Goal: Book appointment/travel/reservation

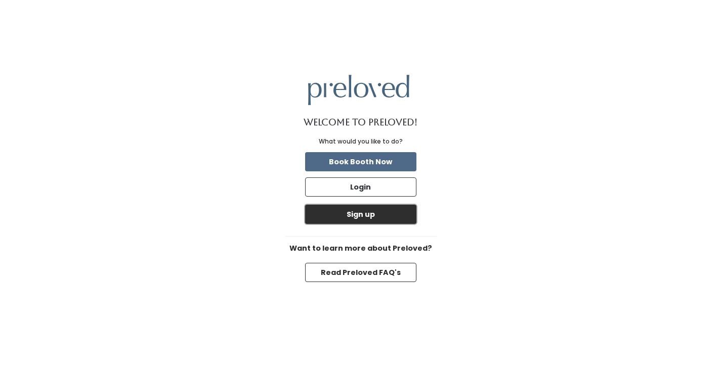
click at [384, 215] on button "Sign up" at bounding box center [360, 214] width 111 height 19
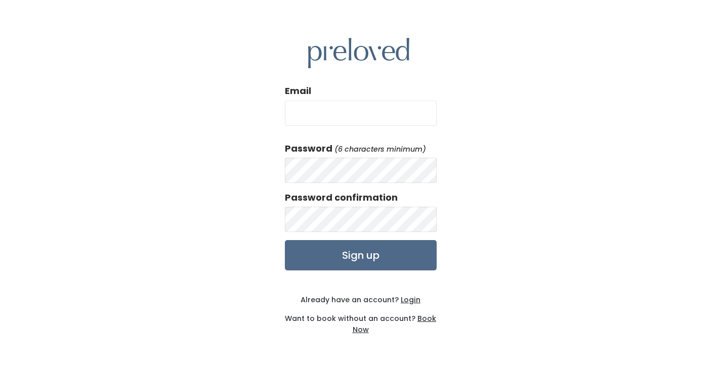
click at [365, 114] on input "Email" at bounding box center [361, 113] width 152 height 25
type input "[EMAIL_ADDRESS][DOMAIN_NAME]"
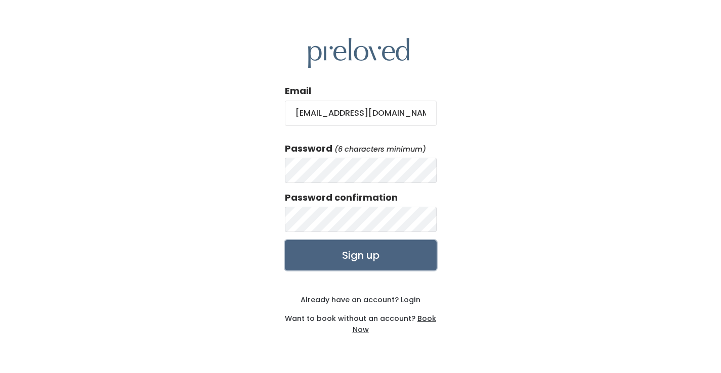
click at [355, 251] on input "Sign up" at bounding box center [361, 255] width 152 height 30
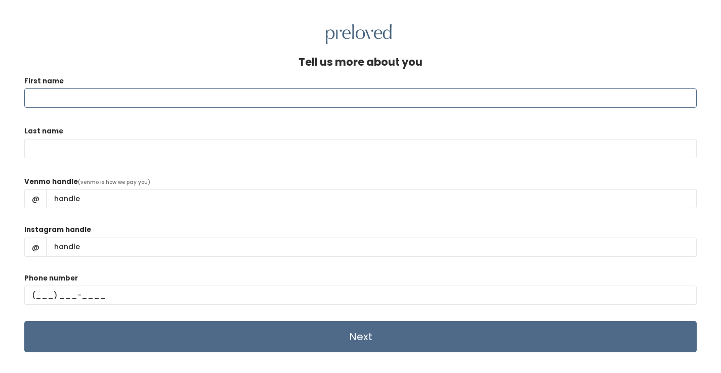
click at [464, 104] on input "First name" at bounding box center [360, 98] width 672 height 19
type input "[PERSON_NAME]"
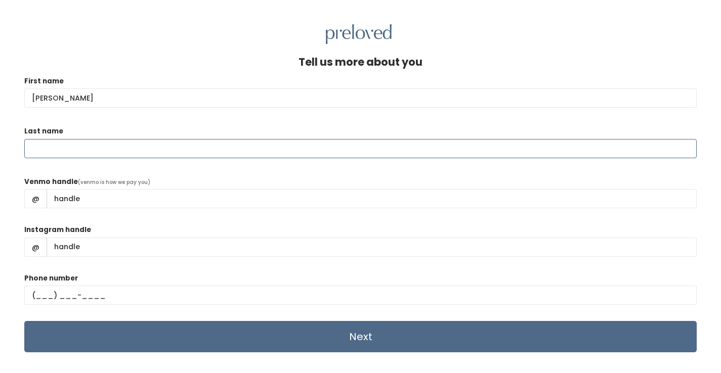
click at [285, 153] on input "Last name" at bounding box center [360, 148] width 672 height 19
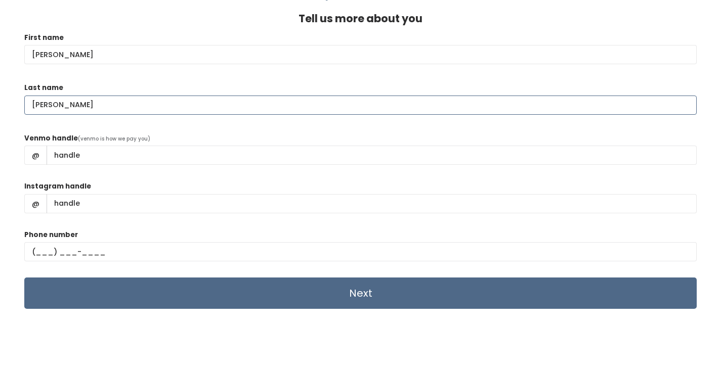
type input "[PERSON_NAME]"
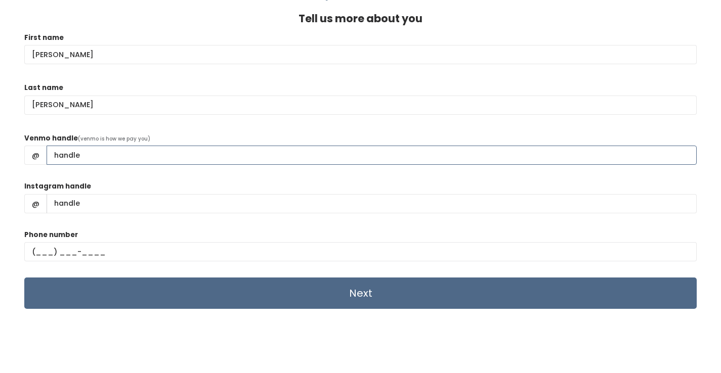
click at [205, 149] on input "Venmo handle" at bounding box center [372, 155] width 650 height 19
type input "[PERSON_NAME]-Peterson3"
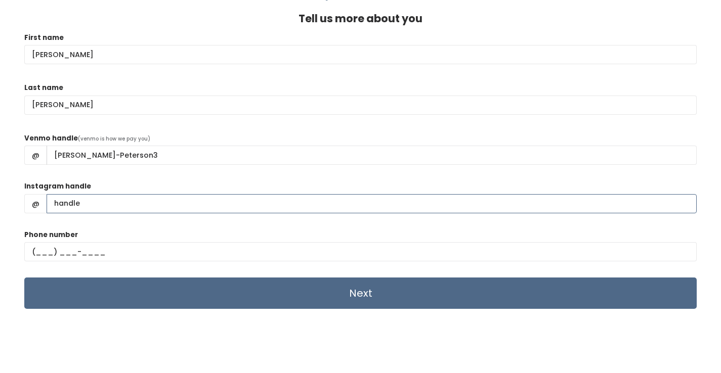
click at [115, 203] on input "Instagram handle" at bounding box center [372, 203] width 650 height 19
type input "emupeterson"
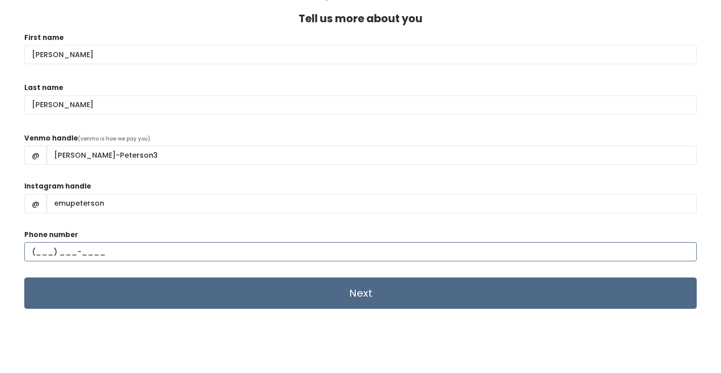
click at [42, 254] on input "text" at bounding box center [360, 251] width 672 height 19
type input "[PHONE_NUMBER]"
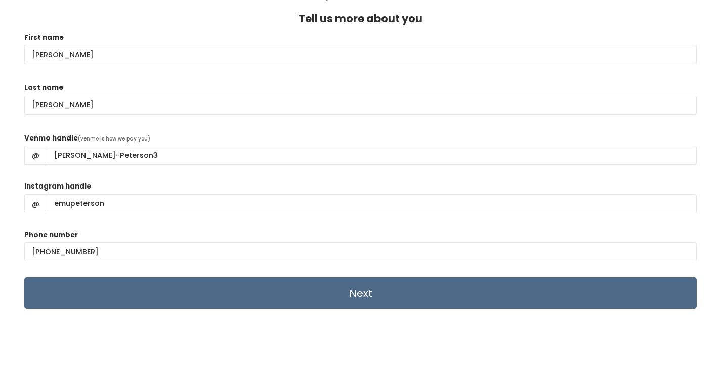
click at [130, 232] on div "Phone number [PHONE_NUMBER]" at bounding box center [360, 250] width 672 height 40
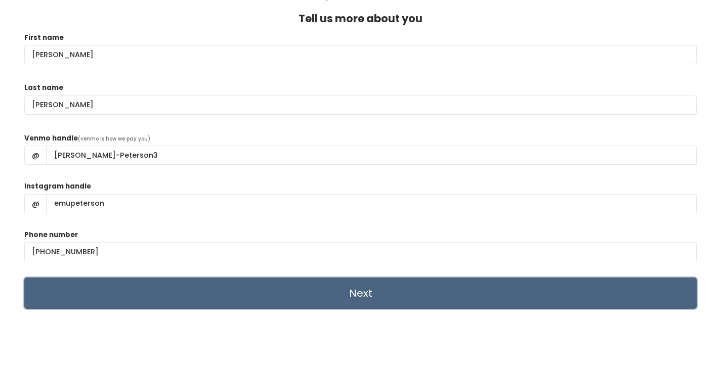
click at [321, 289] on input "Next" at bounding box center [360, 293] width 672 height 31
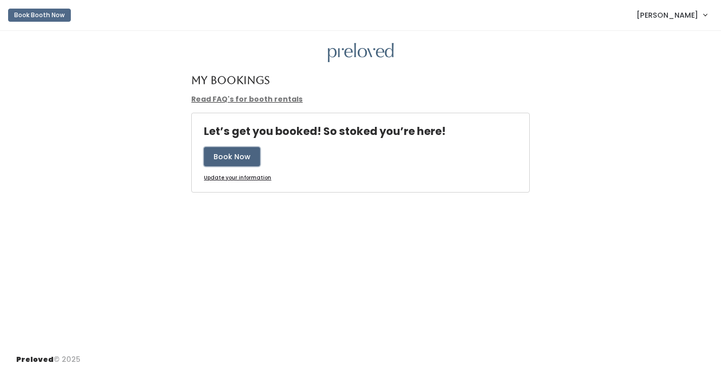
click at [242, 159] on button "Book Now" at bounding box center [232, 156] width 56 height 19
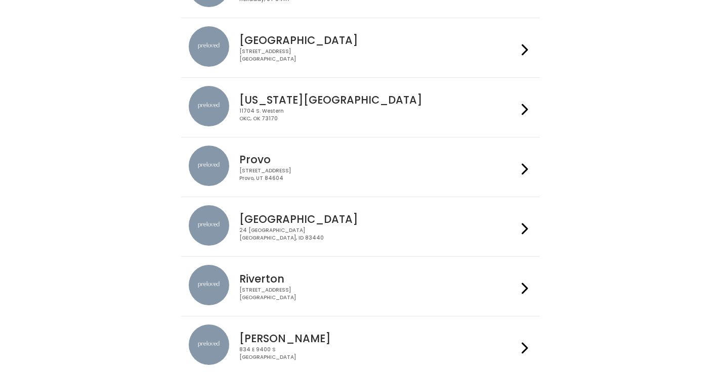
scroll to position [274, 0]
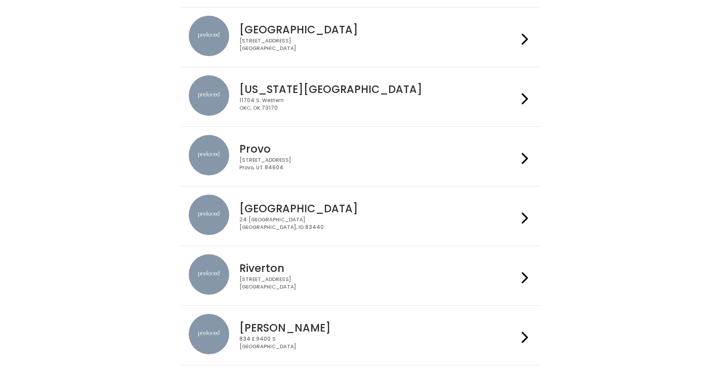
click at [324, 209] on h4 "[GEOGRAPHIC_DATA]" at bounding box center [378, 209] width 278 height 12
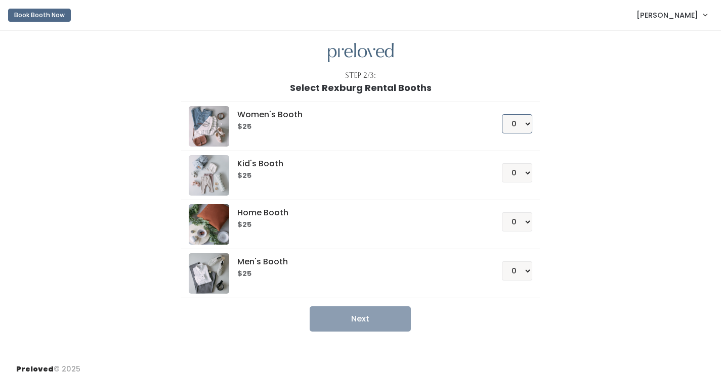
click at [522, 122] on select "0 1 2 3 4" at bounding box center [517, 123] width 30 height 19
select select "1"
click at [502, 114] on select "0 1 2 3 4" at bounding box center [517, 123] width 30 height 19
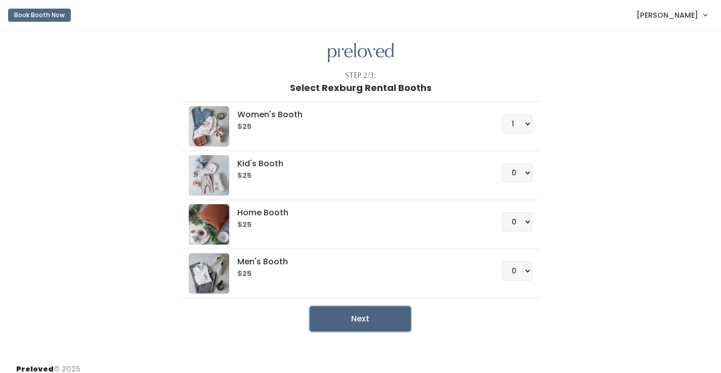
click at [364, 320] on button "Next" at bounding box center [360, 319] width 101 height 25
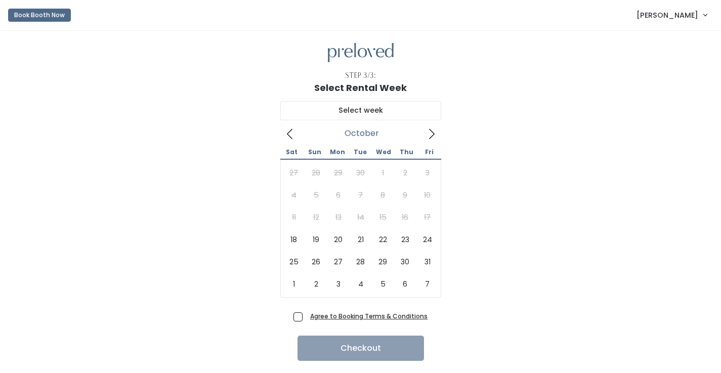
click at [430, 139] on icon at bounding box center [431, 134] width 11 height 11
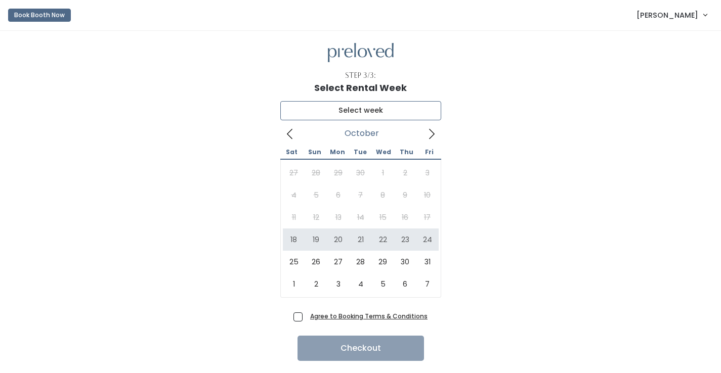
type input "October 18 to October 24"
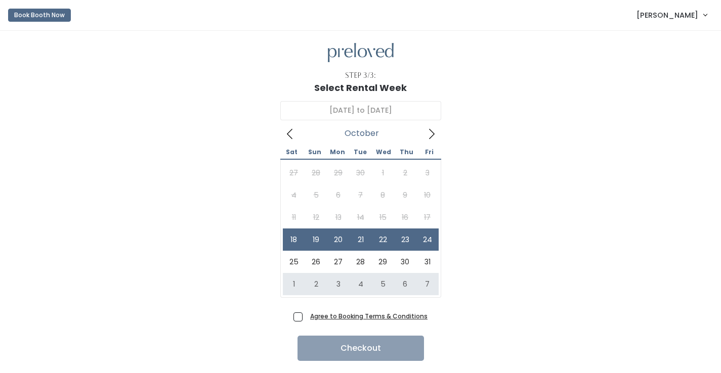
click at [306, 315] on span "Agree to Booking Terms & Conditions" at bounding box center [366, 316] width 121 height 10
click at [306, 315] on input "Agree to Booking Terms & Conditions" at bounding box center [309, 314] width 7 height 7
checkbox input "true"
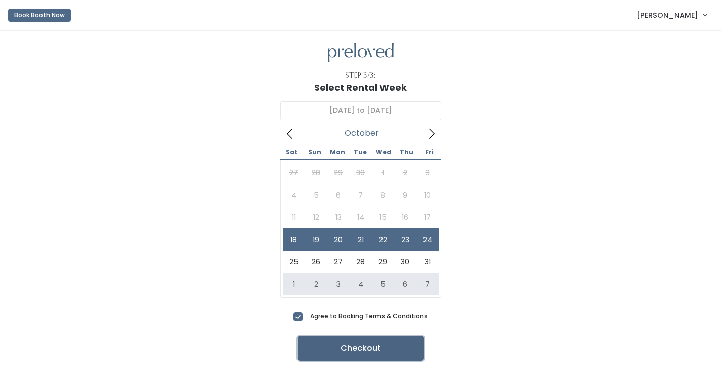
click at [367, 346] on button "Checkout" at bounding box center [361, 348] width 127 height 25
